Goal: Navigation & Orientation: Find specific page/section

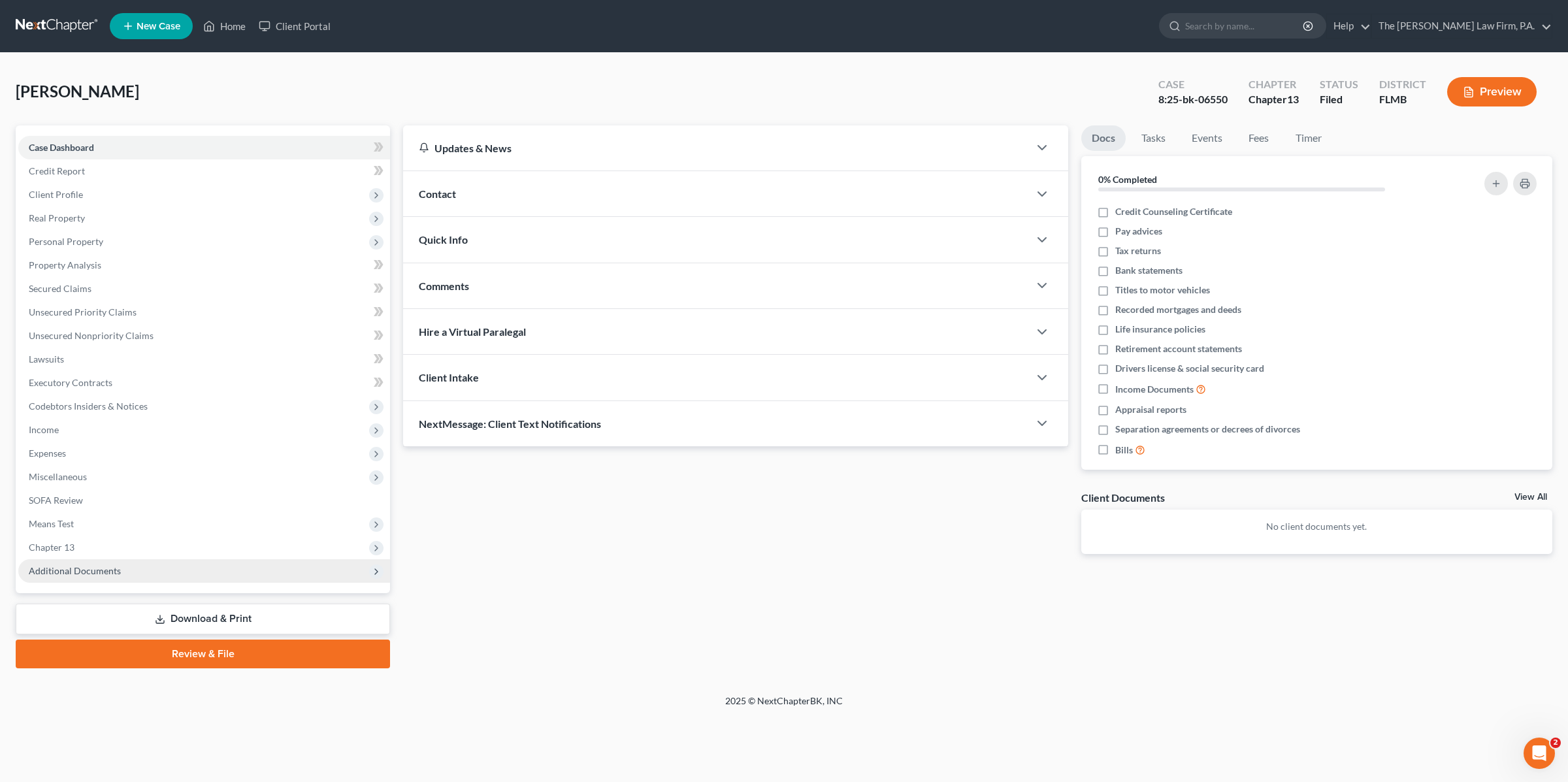
drag, startPoint x: 143, startPoint y: 567, endPoint x: 174, endPoint y: 605, distance: 49.0
click at [143, 567] on span "Additional Documents" at bounding box center [204, 571] width 372 height 24
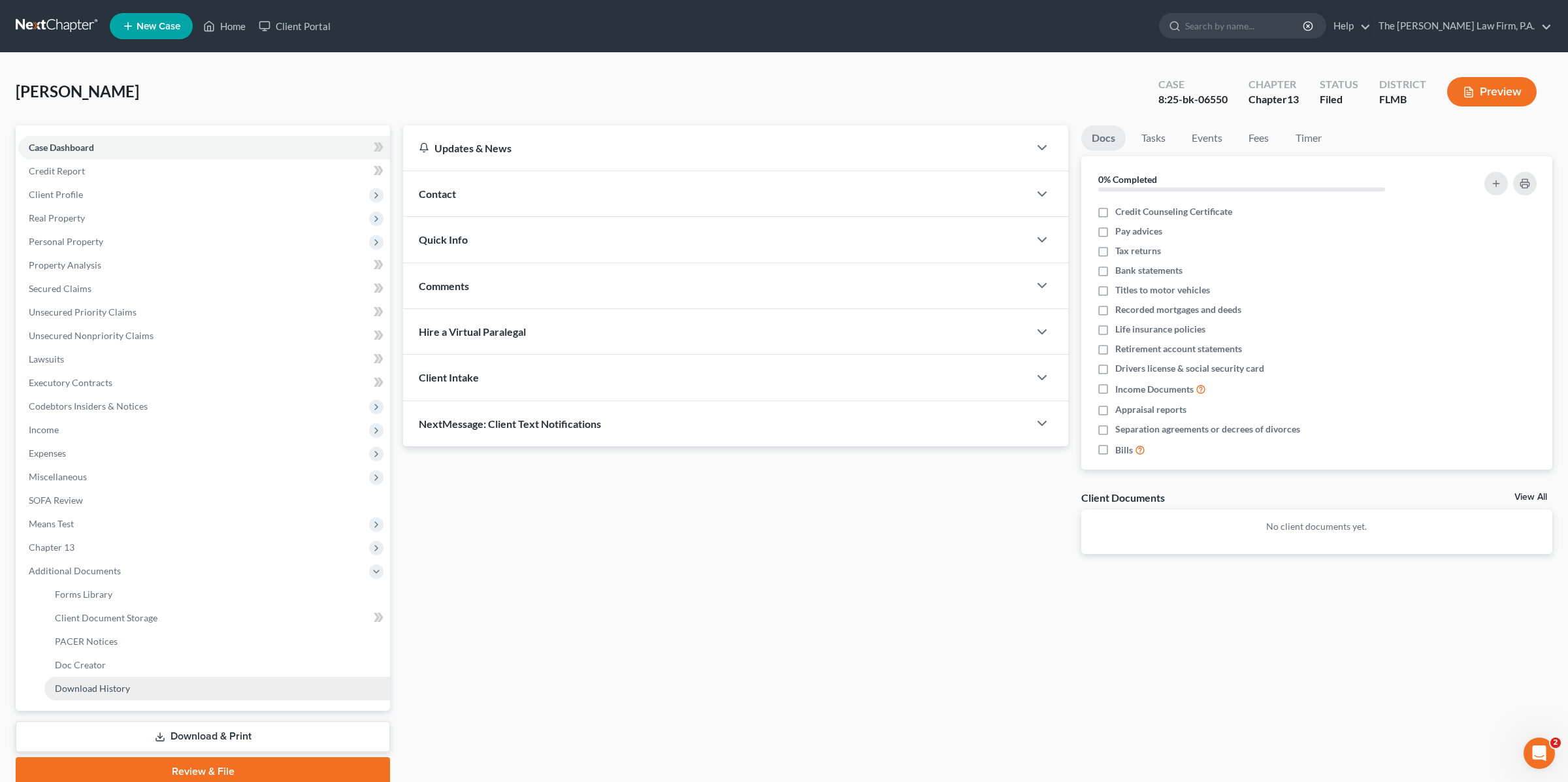
click at [133, 686] on link "Download History" at bounding box center [217, 688] width 346 height 24
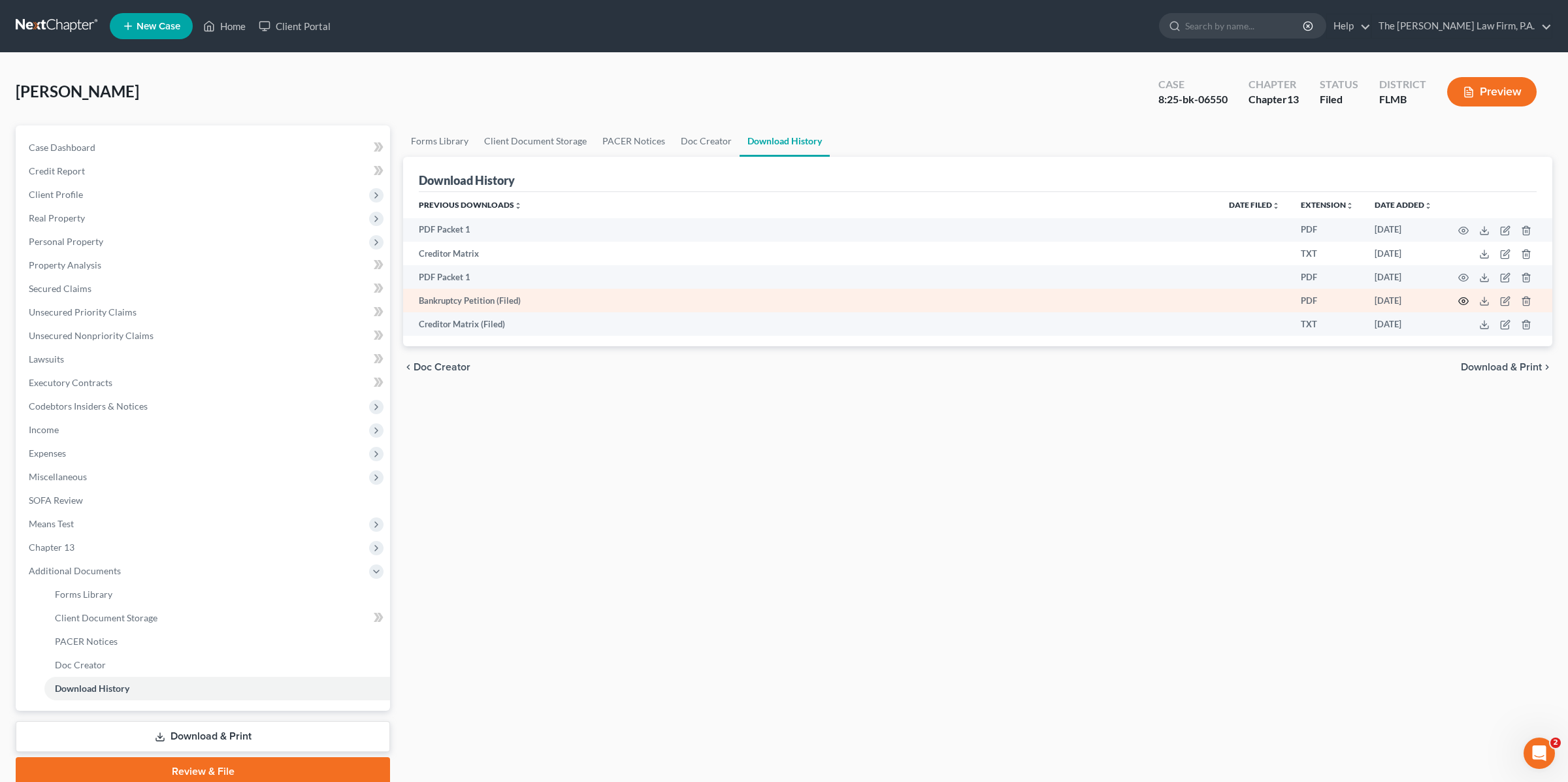
click at [1464, 301] on icon "button" at bounding box center [1463, 301] width 11 height 11
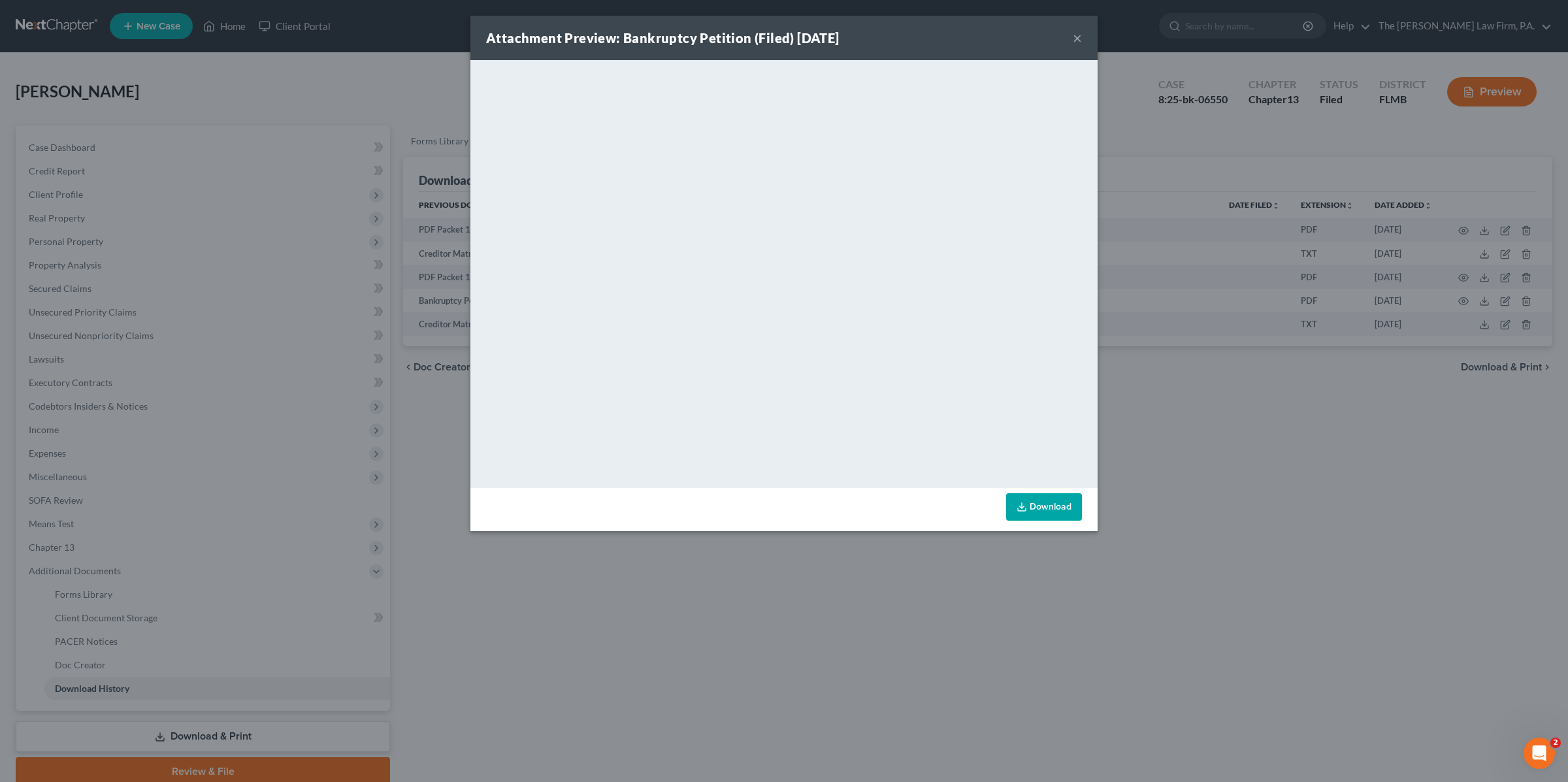
click at [1080, 36] on button "×" at bounding box center [1078, 38] width 9 height 16
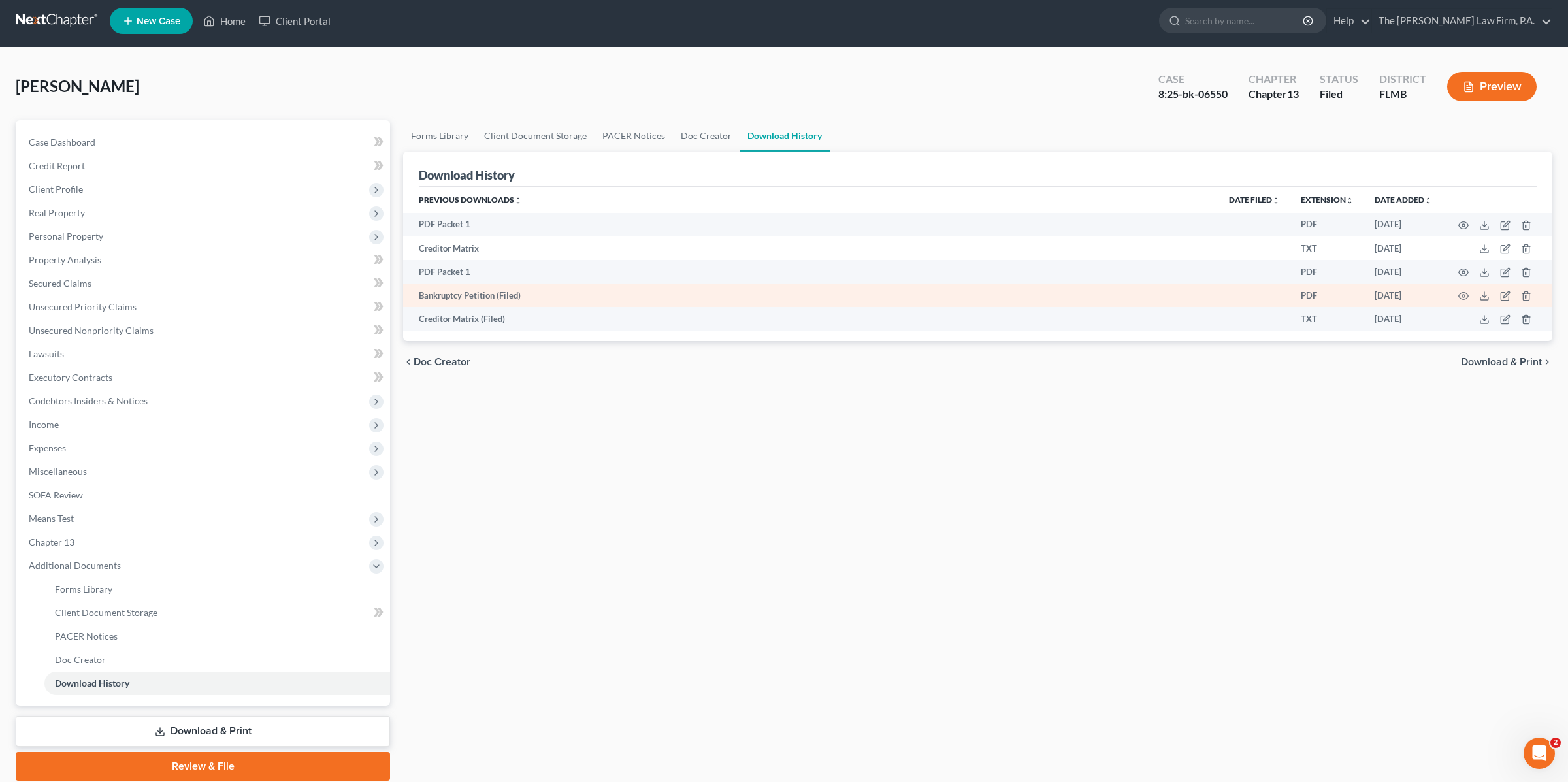
scroll to position [7, 0]
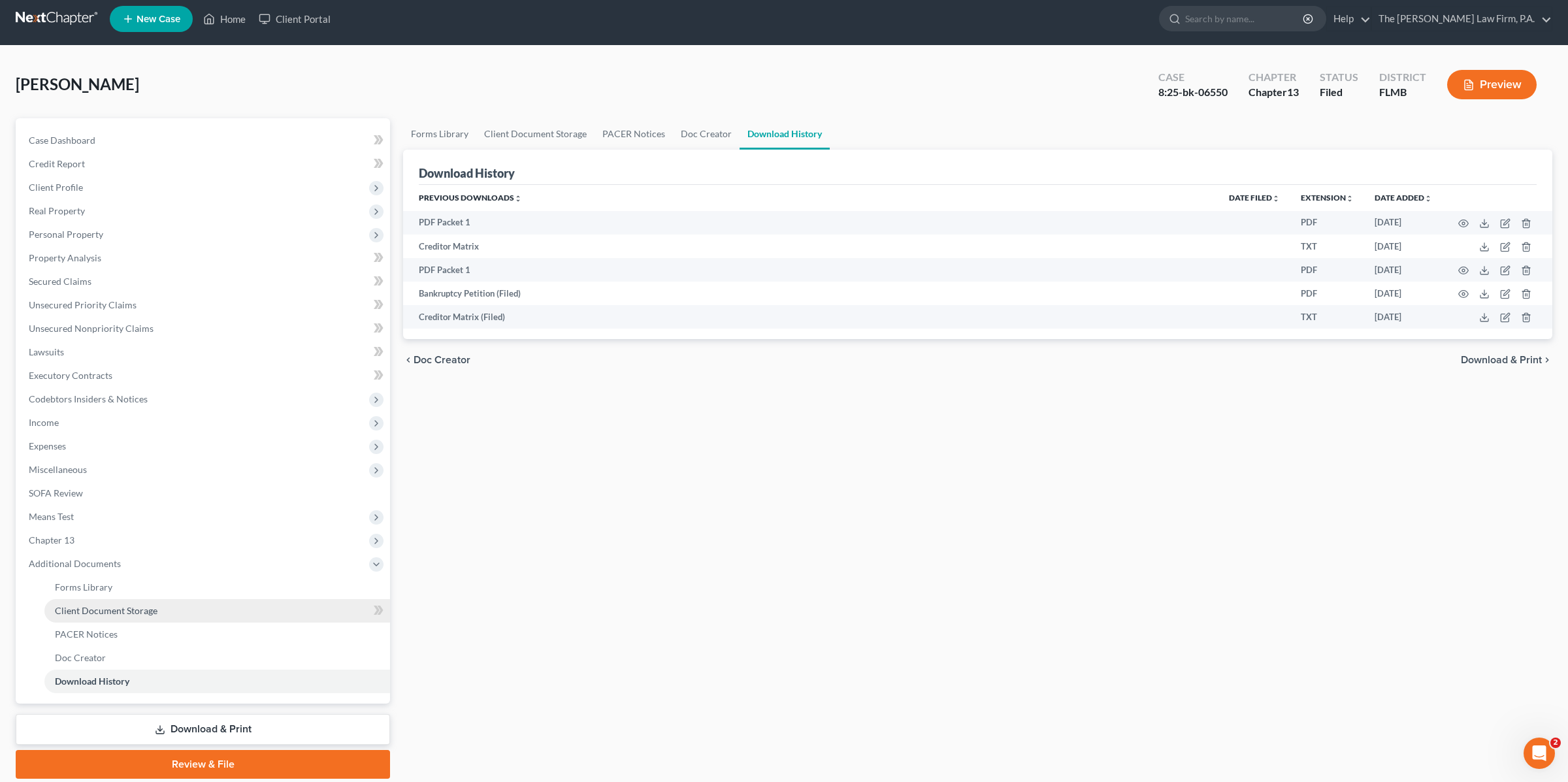
click at [158, 612] on link "Client Document Storage" at bounding box center [217, 610] width 346 height 24
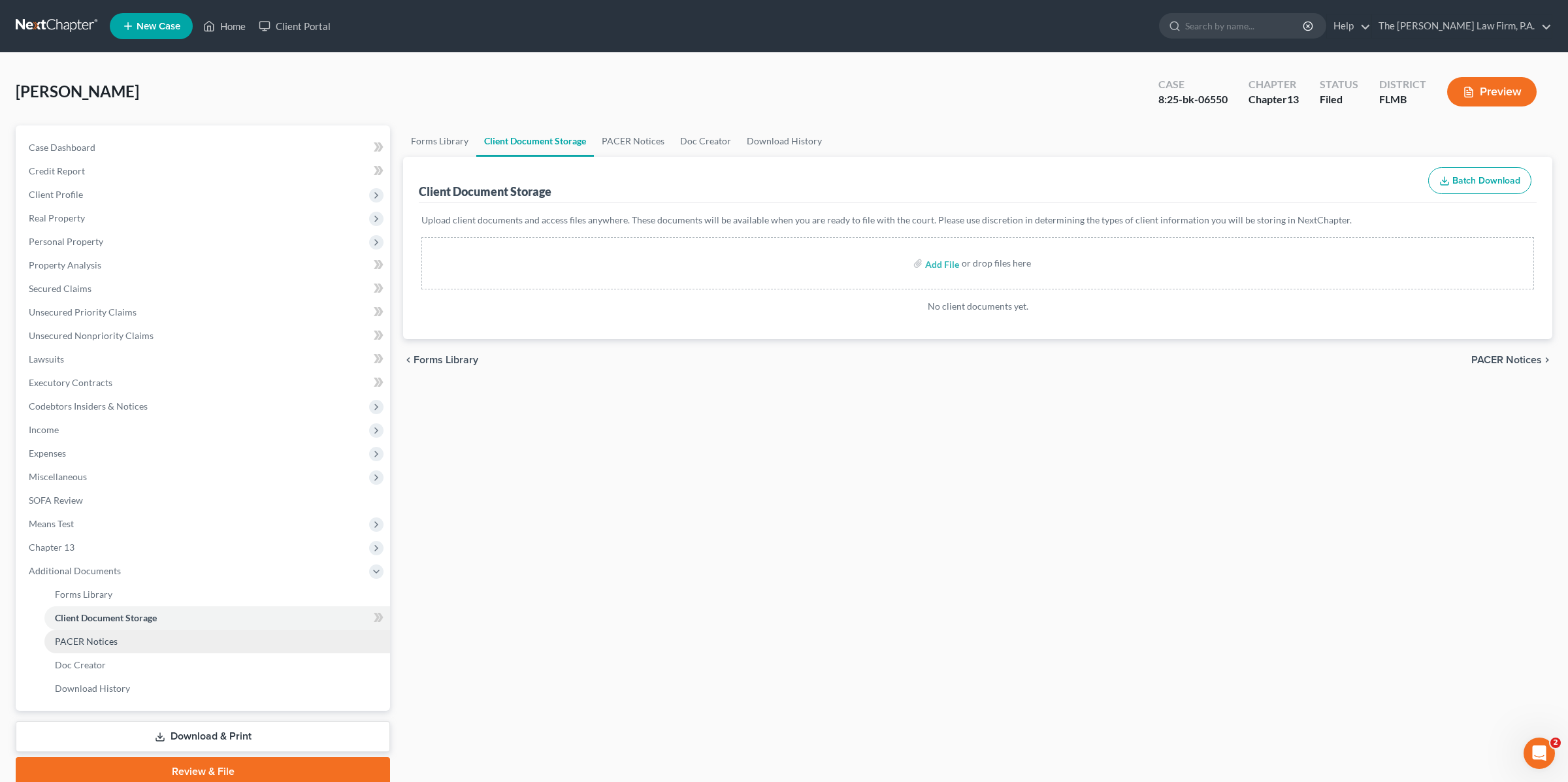
click at [158, 648] on link "PACER Notices" at bounding box center [217, 641] width 346 height 24
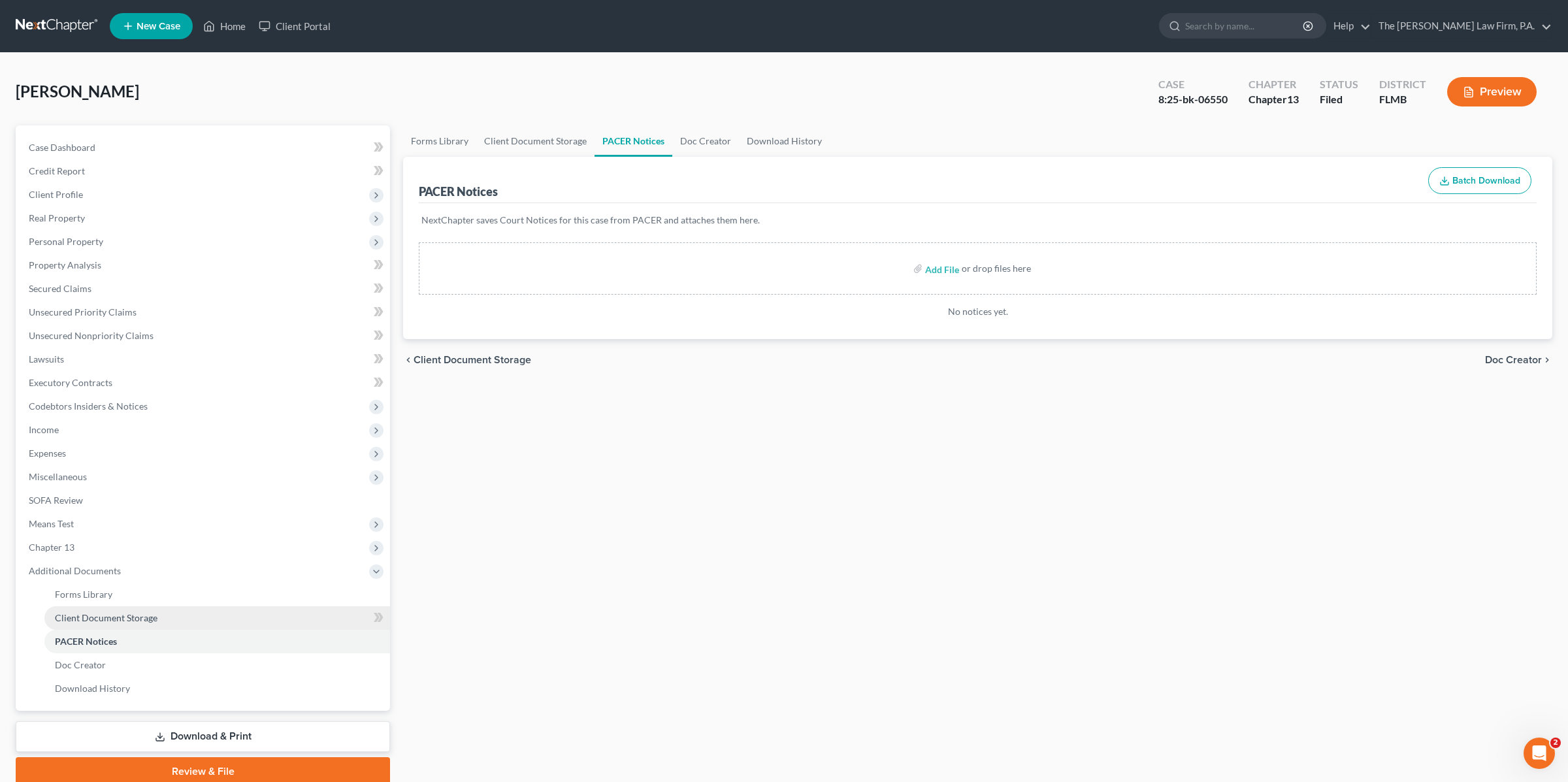
click at [160, 613] on link "Client Document Storage" at bounding box center [217, 618] width 346 height 24
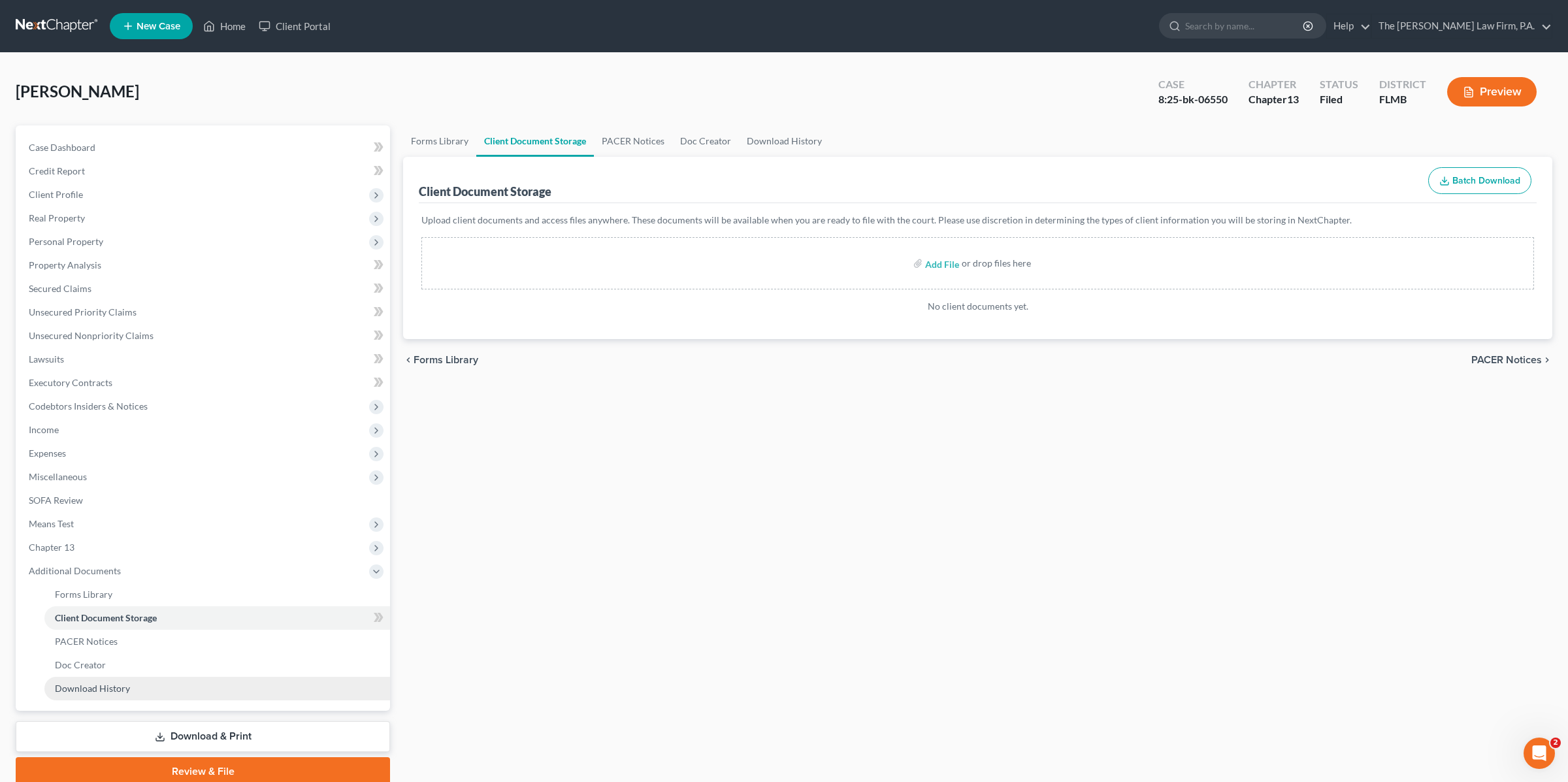
click at [145, 681] on link "Download History" at bounding box center [217, 688] width 346 height 24
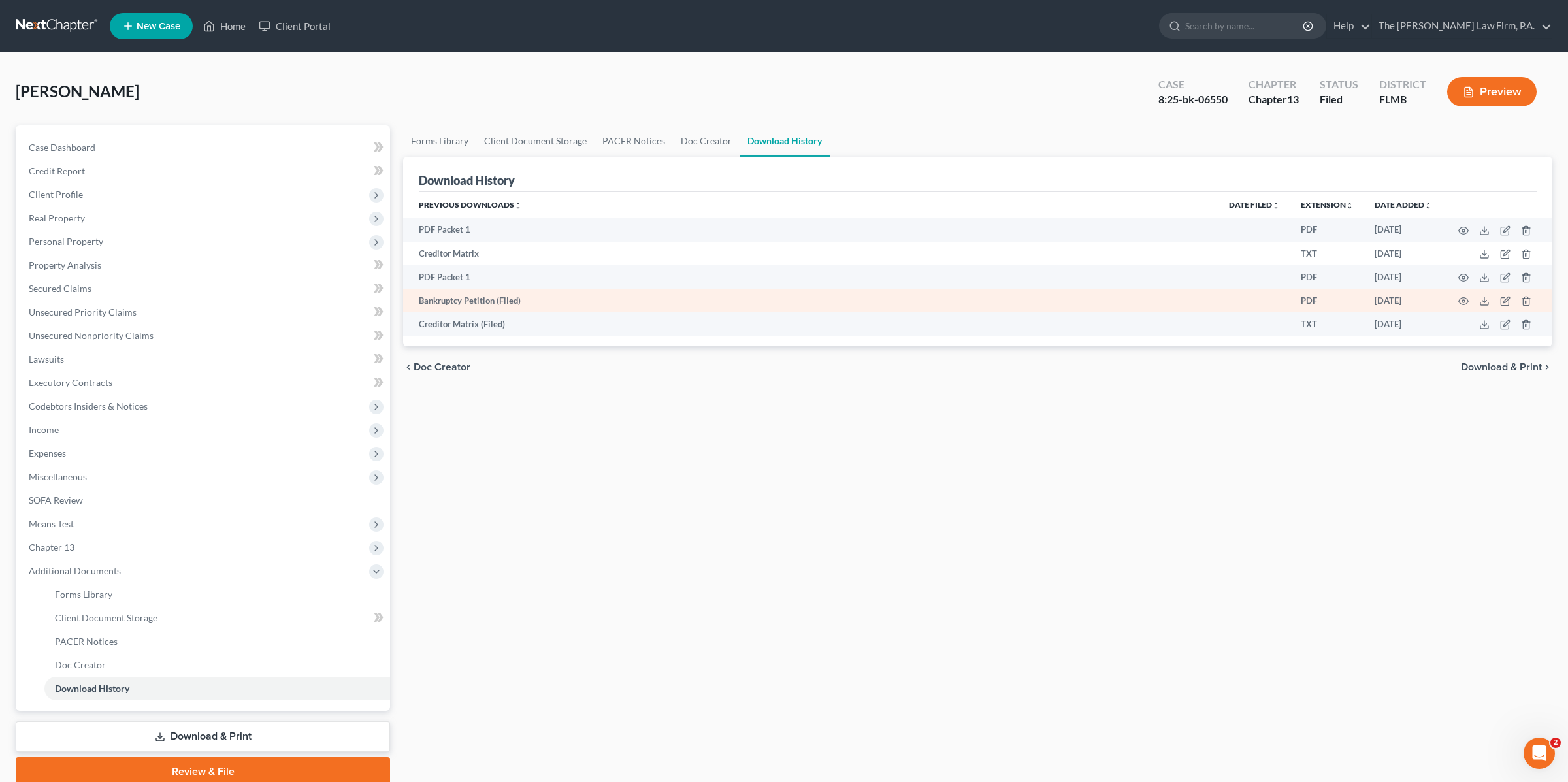
drag, startPoint x: 529, startPoint y: 303, endPoint x: 536, endPoint y: 301, distance: 7.3
click at [534, 302] on td "Bankruptcy Petition (Filed)" at bounding box center [811, 301] width 815 height 24
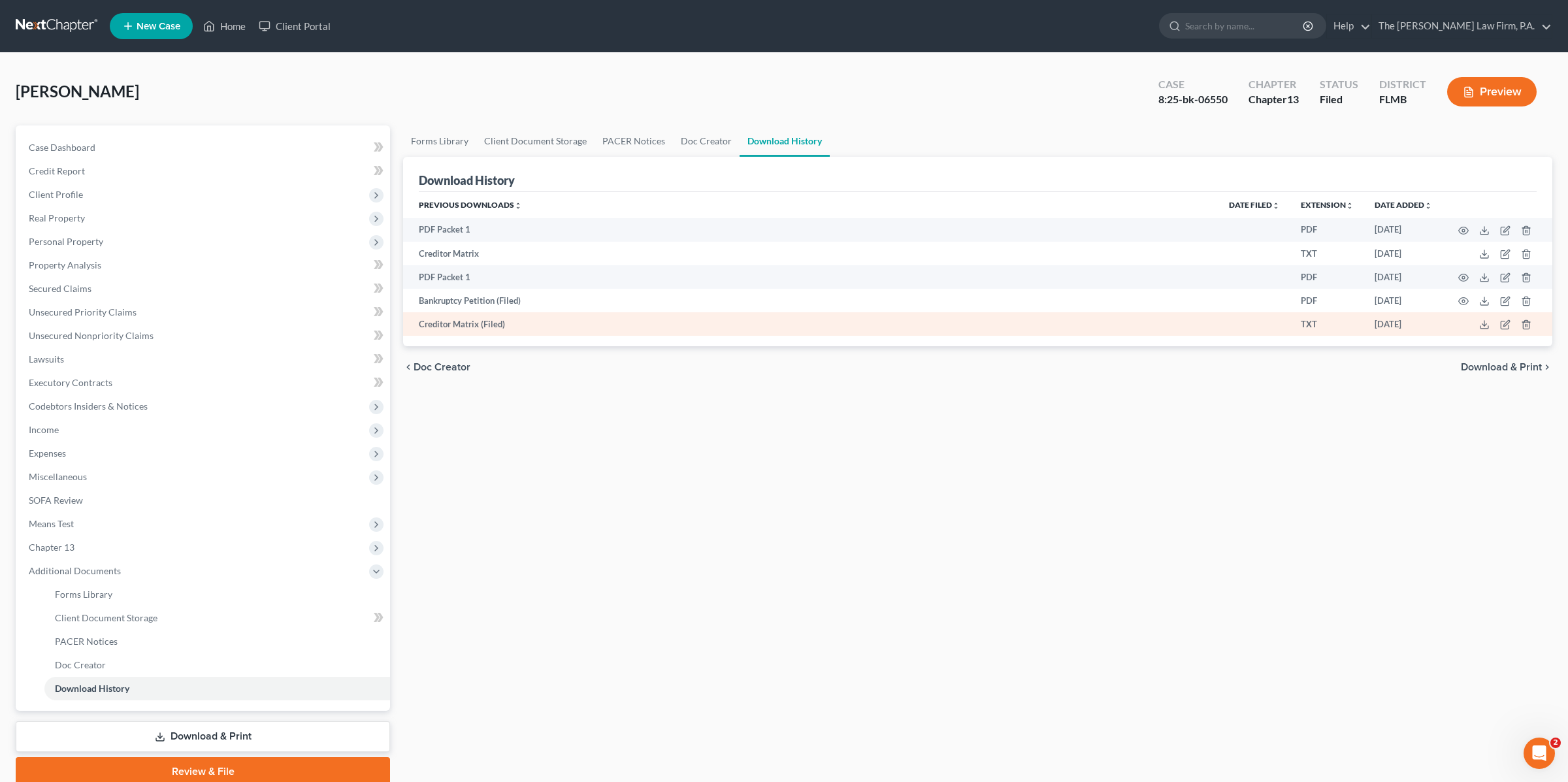
click at [569, 324] on td "Creditor Matrix (Filed)" at bounding box center [811, 324] width 815 height 24
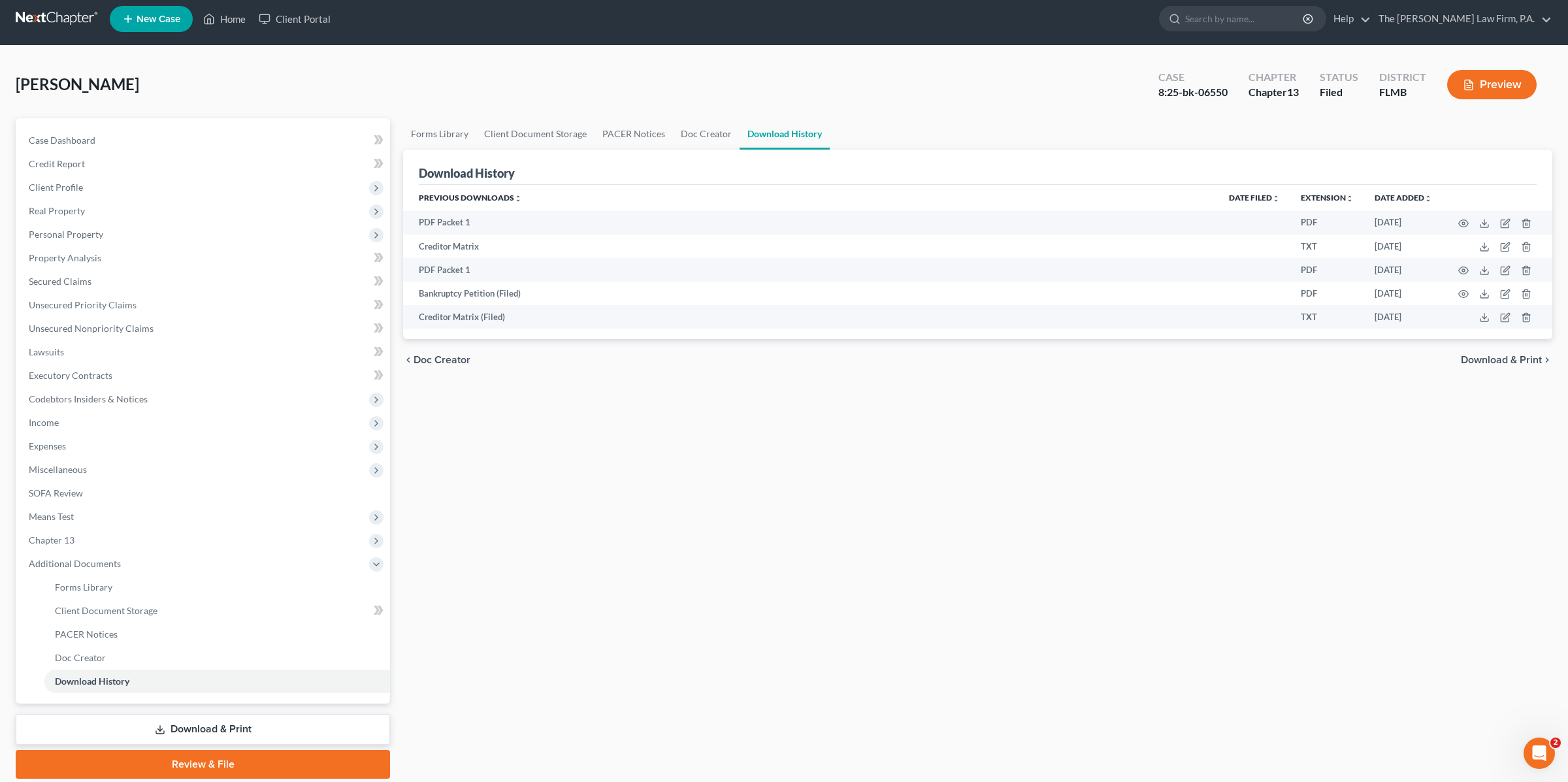
scroll to position [10, 0]
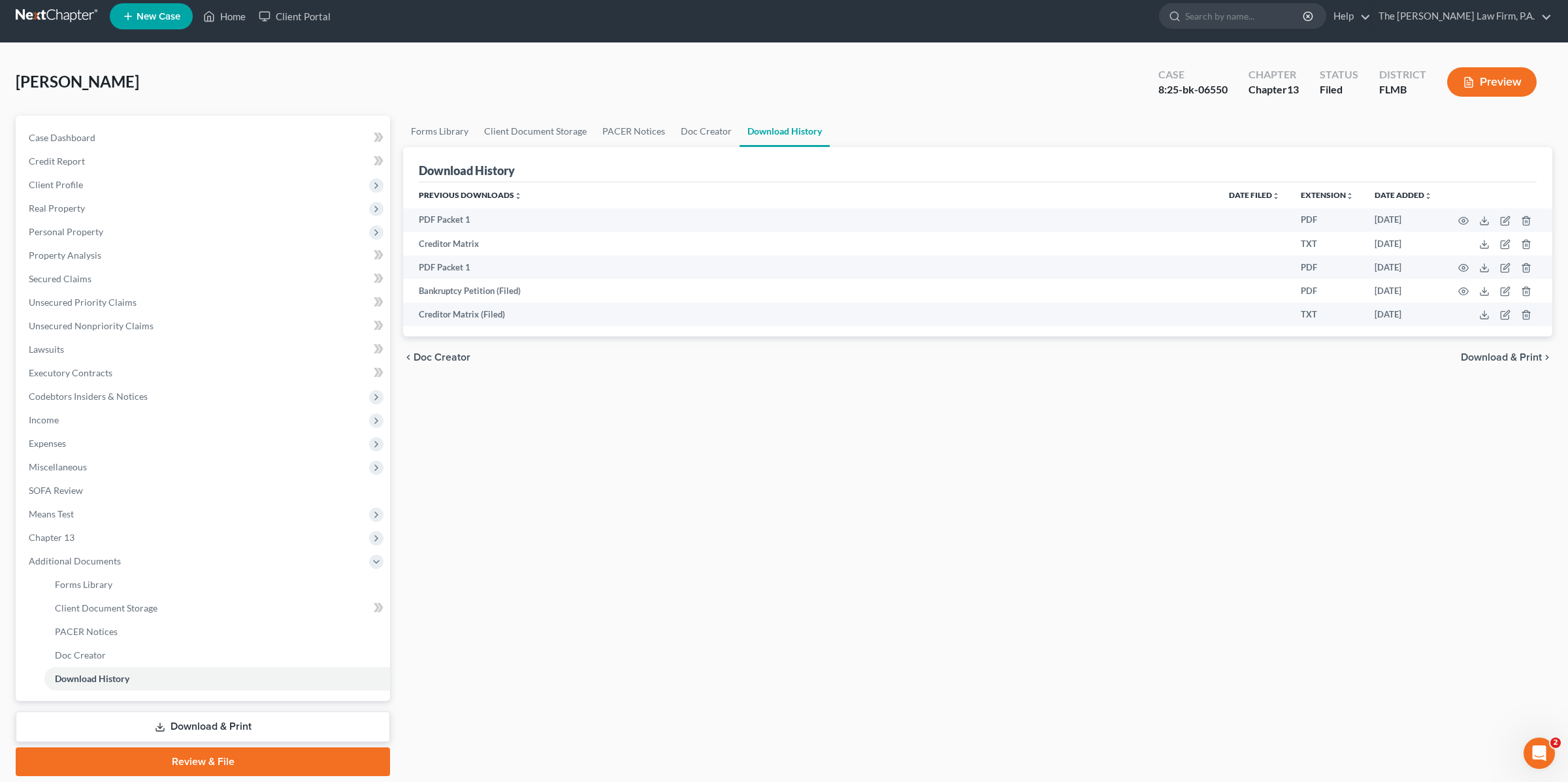
click at [795, 39] on nav "Home New Case Client Portal The [PERSON_NAME] Law Firm, P.A. [PERSON_NAME][EMAI…" at bounding box center [784, 16] width 1568 height 52
drag, startPoint x: 902, startPoint y: 35, endPoint x: 894, endPoint y: 38, distance: 8.5
click at [898, 37] on nav "Home New Case Client Portal The [PERSON_NAME] Law Firm, P.A. [PERSON_NAME][EMAI…" at bounding box center [784, 16] width 1568 height 52
click at [662, 74] on div "[PERSON_NAME] Upgraded Case 8:25-bk-06550 Chapter Chapter 13 Status Filed Distr…" at bounding box center [784, 87] width 1537 height 57
click at [927, 64] on div "[PERSON_NAME] Upgraded Case 8:25-bk-06550 Chapter Chapter 13 Status Filed Distr…" at bounding box center [784, 87] width 1537 height 57
